Goal: Information Seeking & Learning: Compare options

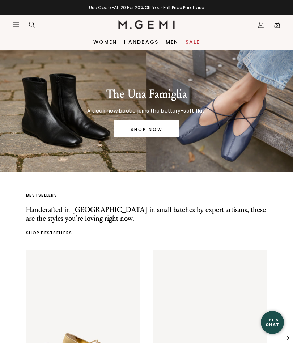
click at [242, 138] on div "The Una Famiglia A sleek new bootie joins the buttery-soft flat. SHOP NOW" at bounding box center [146, 111] width 267 height 122
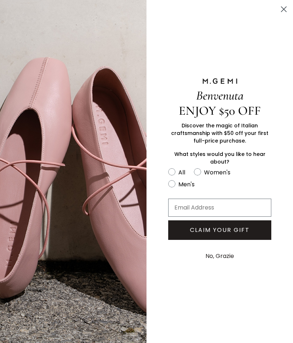
click at [227, 265] on button "No, Grazie" at bounding box center [220, 256] width 36 height 18
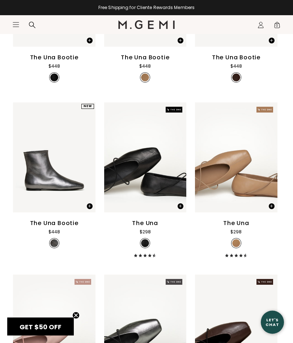
scroll to position [246, 0]
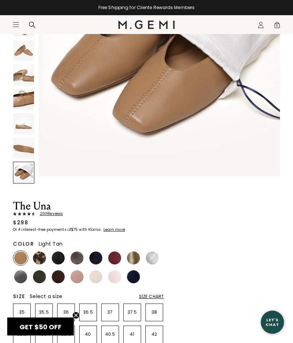
scroll to position [134, 0]
click at [43, 256] on img at bounding box center [39, 257] width 13 height 13
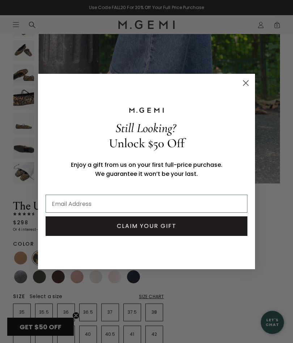
click at [244, 83] on circle "Close dialog" at bounding box center [246, 83] width 12 height 12
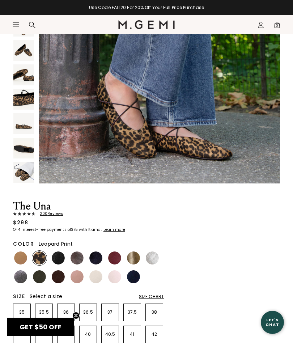
click at [60, 261] on img at bounding box center [58, 257] width 13 height 13
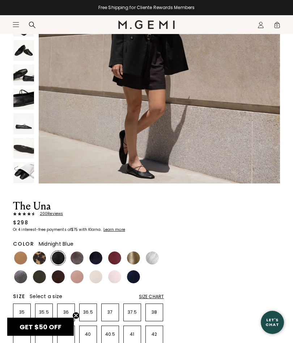
click at [98, 259] on img at bounding box center [95, 257] width 13 height 13
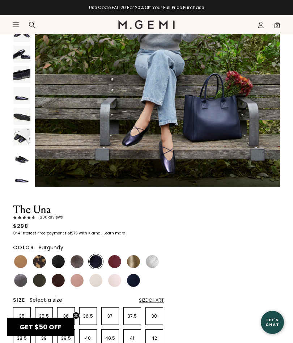
click at [119, 262] on img at bounding box center [114, 261] width 13 height 13
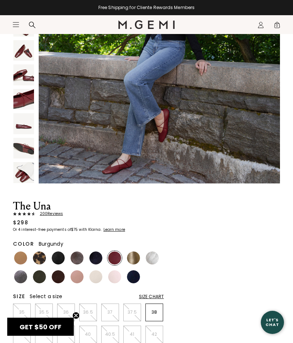
click at [136, 256] on img at bounding box center [133, 257] width 13 height 13
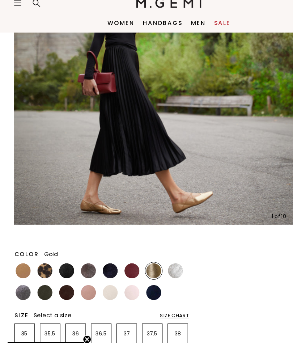
scroll to position [152, 0]
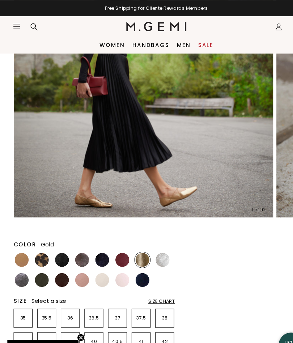
click at [158, 243] on img at bounding box center [152, 242] width 13 height 13
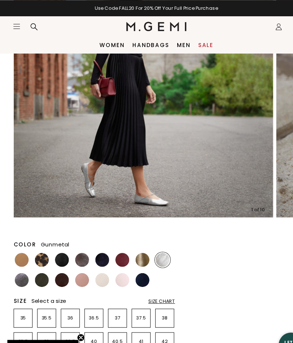
click at [25, 263] on img at bounding box center [20, 261] width 13 height 13
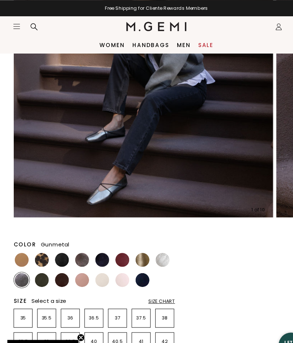
click at [150, 161] on img at bounding box center [134, 82] width 242 height 242
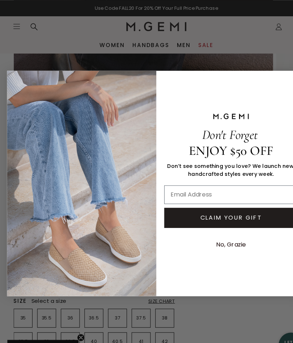
click at [224, 233] on button "No, Grazie" at bounding box center [216, 228] width 34 height 17
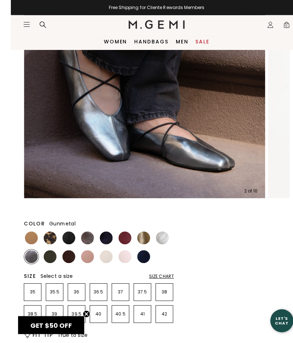
scroll to position [159, 0]
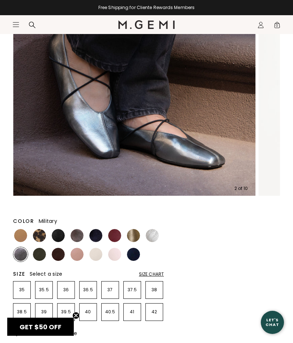
click at [42, 258] on img at bounding box center [39, 254] width 13 height 13
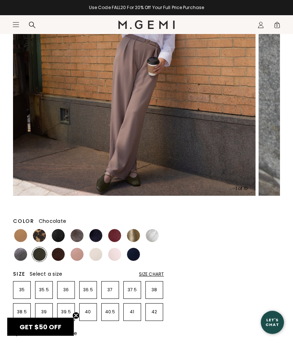
click at [60, 257] on img at bounding box center [58, 254] width 13 height 13
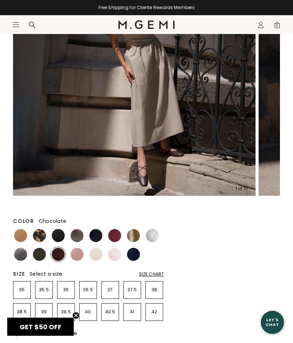
click at [80, 255] on img at bounding box center [77, 254] width 13 height 13
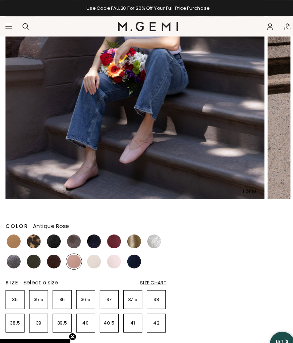
scroll to position [168, 0]
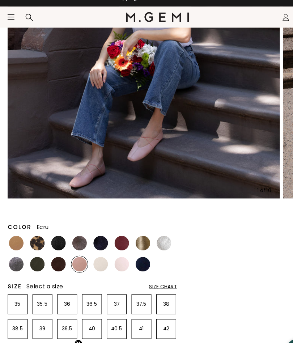
click at [92, 238] on img at bounding box center [95, 244] width 13 height 13
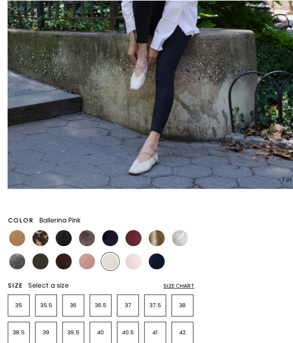
click at [109, 238] on img at bounding box center [114, 244] width 13 height 13
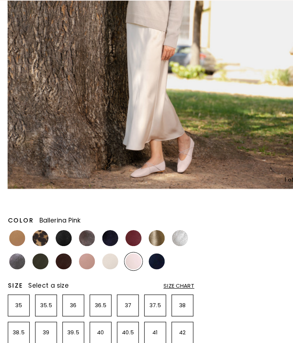
click at [130, 238] on img at bounding box center [133, 244] width 13 height 13
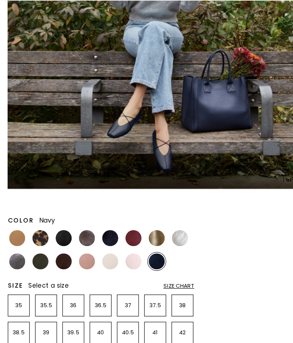
click at [53, 219] on img at bounding box center [58, 225] width 13 height 13
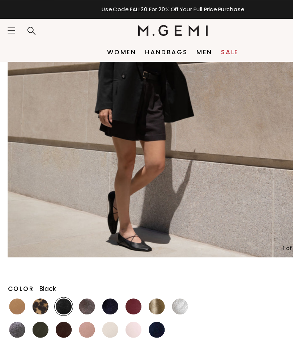
scroll to position [146, 0]
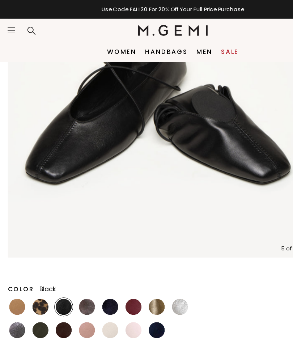
click at [74, 247] on img at bounding box center [77, 248] width 13 height 13
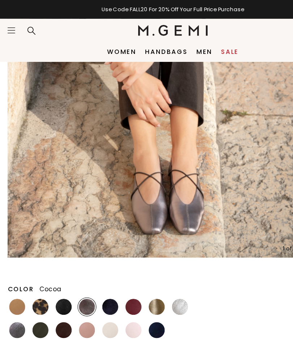
click at [166, 179] on img at bounding box center [134, 87] width 242 height 242
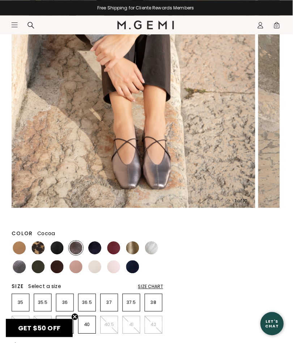
scroll to position [148, 0]
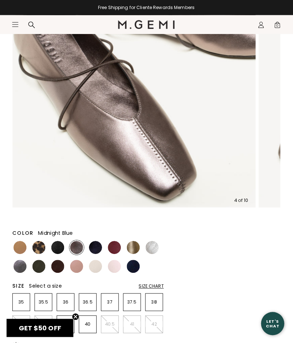
click at [101, 243] on div at bounding box center [96, 246] width 14 height 14
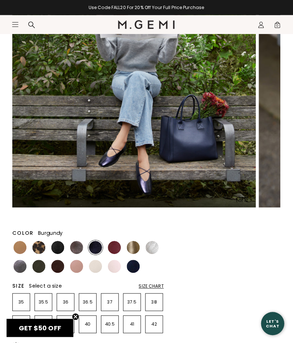
click at [119, 246] on img at bounding box center [114, 246] width 13 height 13
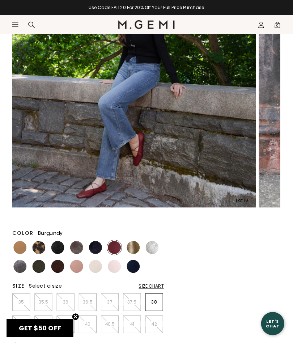
click at [134, 248] on img at bounding box center [133, 246] width 13 height 13
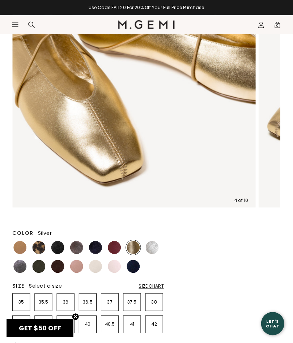
click at [154, 248] on img at bounding box center [152, 246] width 13 height 13
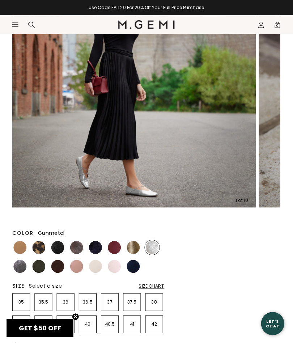
click at [26, 264] on img at bounding box center [20, 265] width 13 height 13
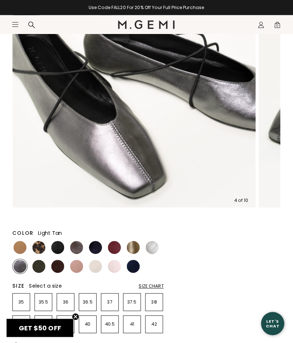
click at [25, 247] on img at bounding box center [20, 246] width 13 height 13
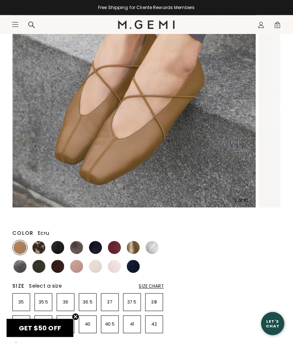
click at [100, 267] on img at bounding box center [95, 265] width 13 height 13
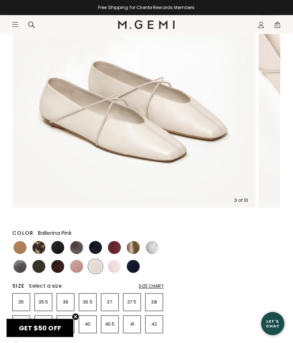
click at [119, 269] on img at bounding box center [114, 265] width 13 height 13
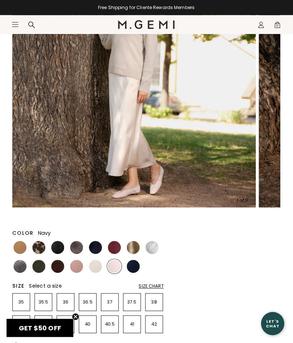
click at [138, 267] on img at bounding box center [133, 265] width 13 height 13
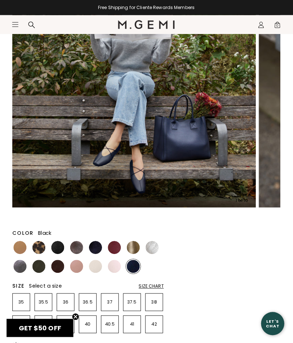
click at [58, 249] on img at bounding box center [58, 246] width 13 height 13
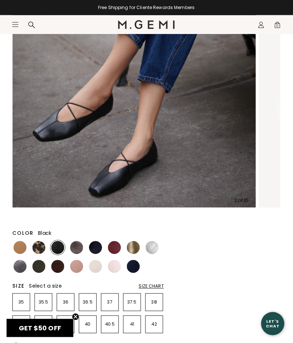
click at [80, 249] on img at bounding box center [77, 246] width 13 height 13
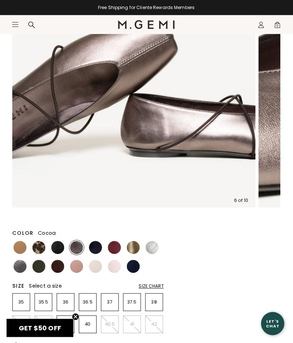
click at [154, 286] on div "Size Chart" at bounding box center [151, 285] width 25 height 6
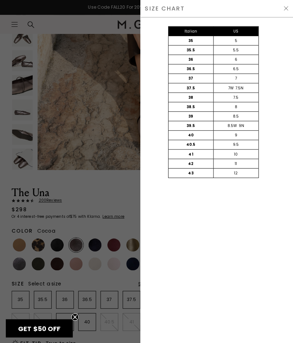
click at [287, 8] on img at bounding box center [286, 9] width 6 height 6
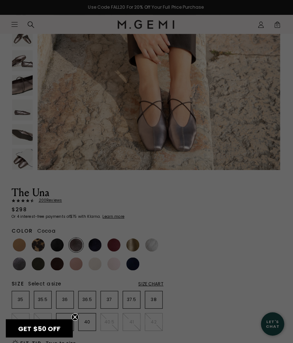
scroll to position [146, 0]
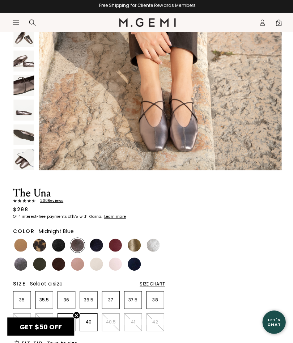
click at [100, 245] on img at bounding box center [95, 245] width 13 height 13
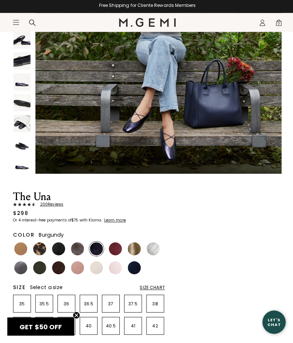
click at [118, 248] on img at bounding box center [114, 249] width 13 height 13
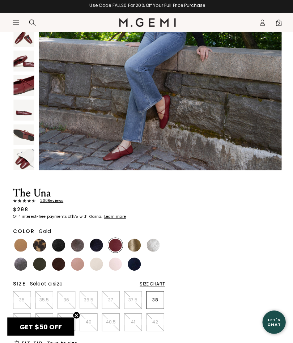
click at [133, 246] on img at bounding box center [133, 245] width 13 height 13
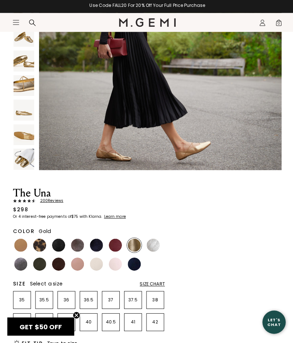
scroll to position [145, 0]
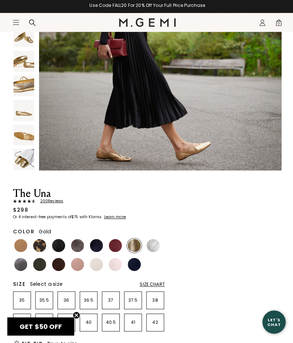
click at [23, 67] on img at bounding box center [23, 63] width 21 height 21
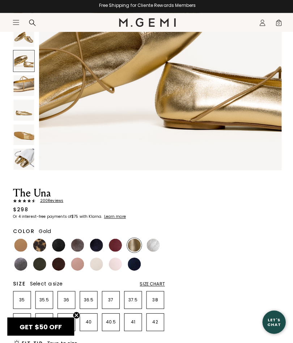
scroll to position [1231, 0]
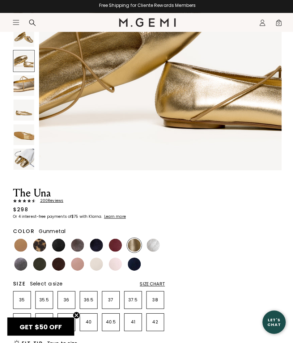
click at [25, 262] on img at bounding box center [20, 264] width 13 height 13
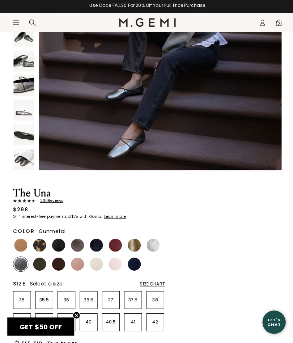
scroll to position [145, 0]
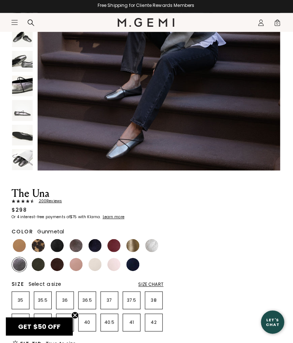
click at [44, 282] on span "Select a size" at bounding box center [46, 284] width 33 height 7
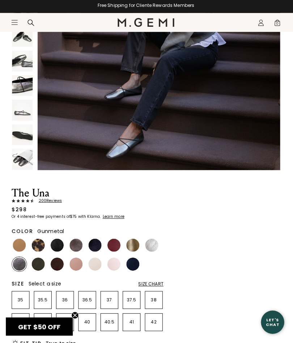
click at [41, 262] on img at bounding box center [39, 264] width 13 height 13
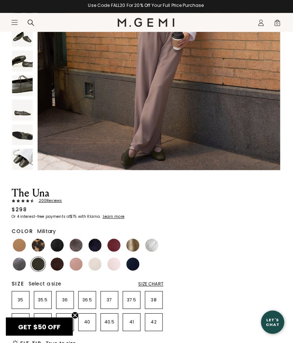
click at [26, 60] on img at bounding box center [23, 62] width 21 height 21
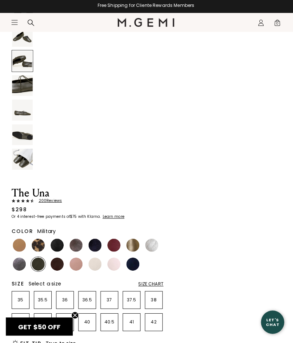
scroll to position [1190, 0]
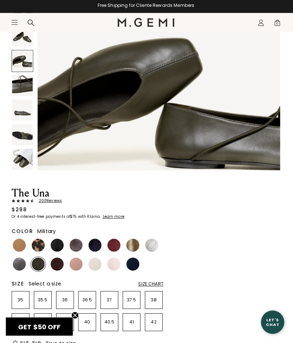
click at [26, 86] on img at bounding box center [23, 87] width 21 height 21
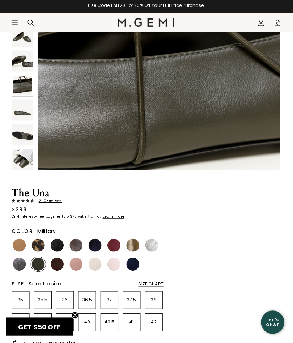
scroll to position [1449, 0]
click at [29, 111] on img at bounding box center [23, 111] width 21 height 21
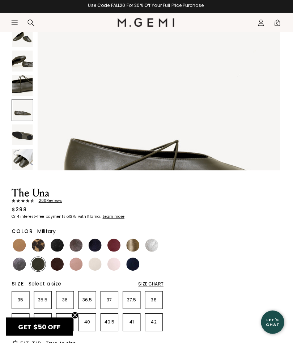
scroll to position [1738, 0]
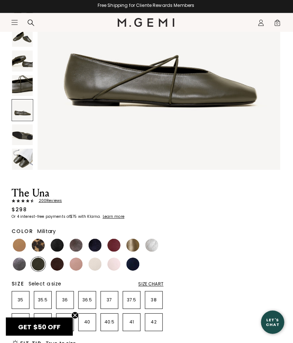
click at [61, 261] on img at bounding box center [58, 264] width 13 height 13
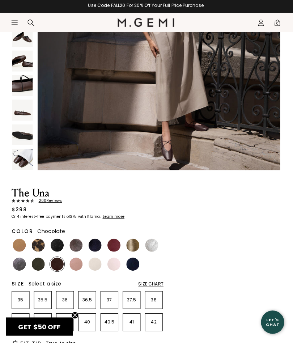
click at [26, 70] on img at bounding box center [23, 62] width 21 height 21
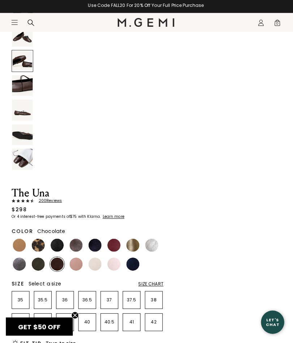
scroll to position [1241, 0]
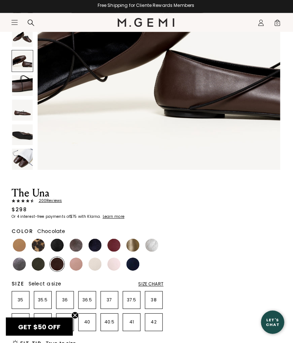
click at [27, 38] on section "Icons/20x20/hamburger@2x Women Shop All Shoes New Arrivals Bestsellers Essentia…" at bounding box center [146, 32] width 293 height 35
click at [28, 39] on section "Icons/20x20/hamburger@2x Women Shop All Shoes New Arrivals Bestsellers Essentia…" at bounding box center [146, 32] width 293 height 35
click at [22, 39] on section "Icons/20x20/hamburger@2x Women Shop All Shoes New Arrivals Bestsellers Essentia…" at bounding box center [146, 32] width 293 height 35
click at [25, 37] on section "Icons/20x20/hamburger@2x Women Shop All Shoes New Arrivals Bestsellers Essentia…" at bounding box center [146, 32] width 293 height 35
click at [25, 161] on img at bounding box center [23, 160] width 21 height 21
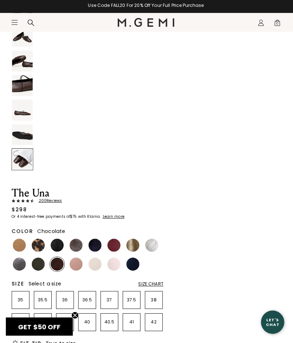
scroll to position [2234, 0]
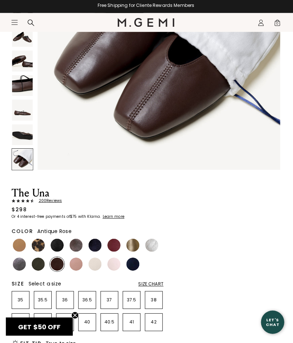
click at [81, 260] on img at bounding box center [77, 264] width 13 height 13
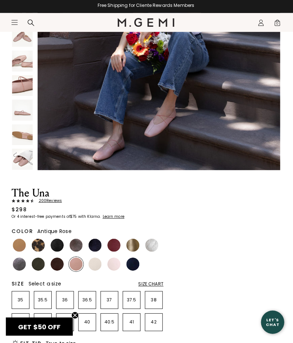
click at [23, 165] on img at bounding box center [23, 160] width 21 height 21
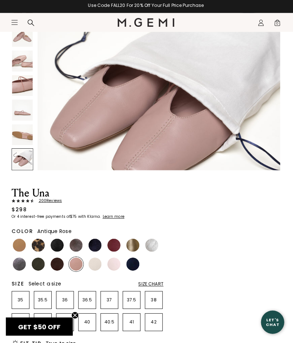
scroll to position [2175, 0]
click at [29, 116] on img at bounding box center [23, 111] width 21 height 21
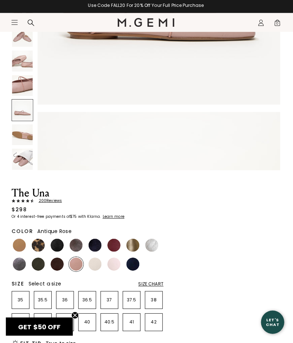
scroll to position [1738, 0]
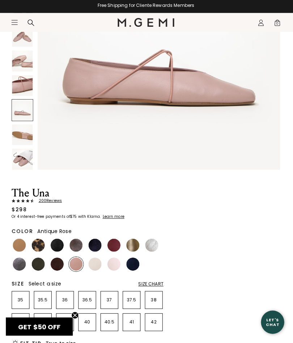
click at [98, 265] on img at bounding box center [95, 264] width 13 height 13
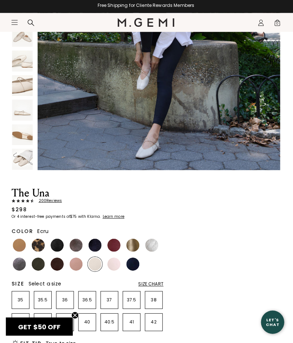
click at [22, 165] on img at bounding box center [23, 160] width 21 height 21
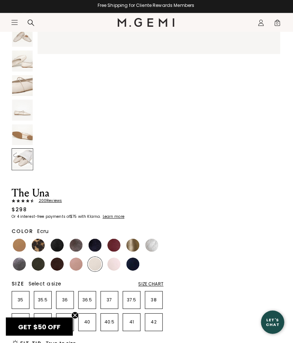
scroll to position [2234, 0]
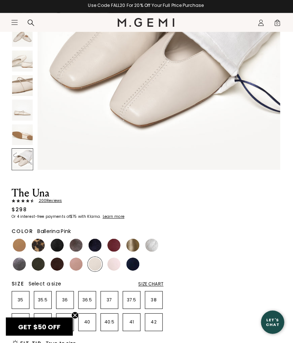
click at [119, 261] on img at bounding box center [114, 264] width 13 height 13
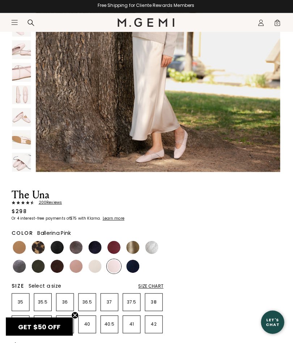
click at [80, 260] on img at bounding box center [77, 266] width 13 height 13
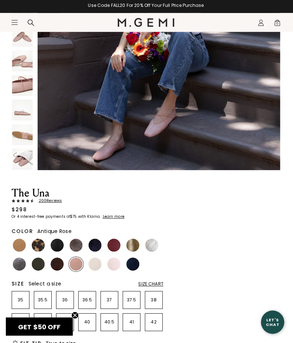
click at [135, 264] on img at bounding box center [133, 264] width 13 height 13
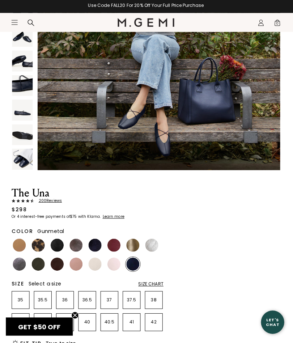
click at [25, 262] on img at bounding box center [20, 264] width 13 height 13
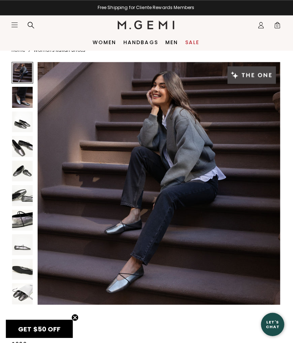
scroll to position [14, 0]
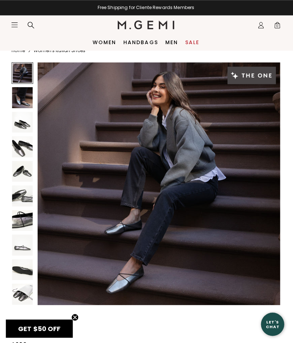
click at [28, 152] on img at bounding box center [23, 145] width 21 height 21
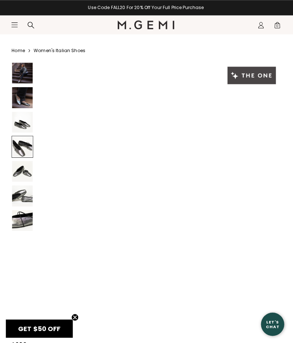
scroll to position [7, 0]
